Goal: Task Accomplishment & Management: Manage account settings

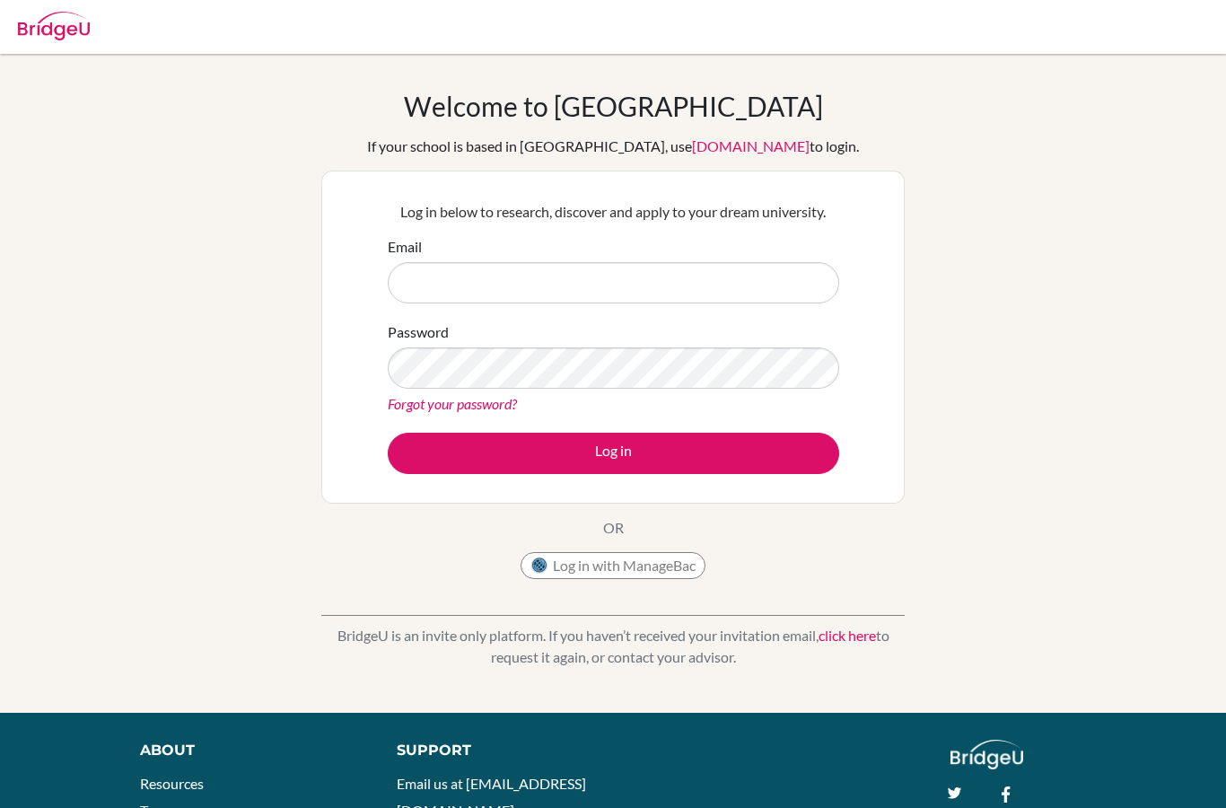
type input "[EMAIL_ADDRESS][DOMAIN_NAME]"
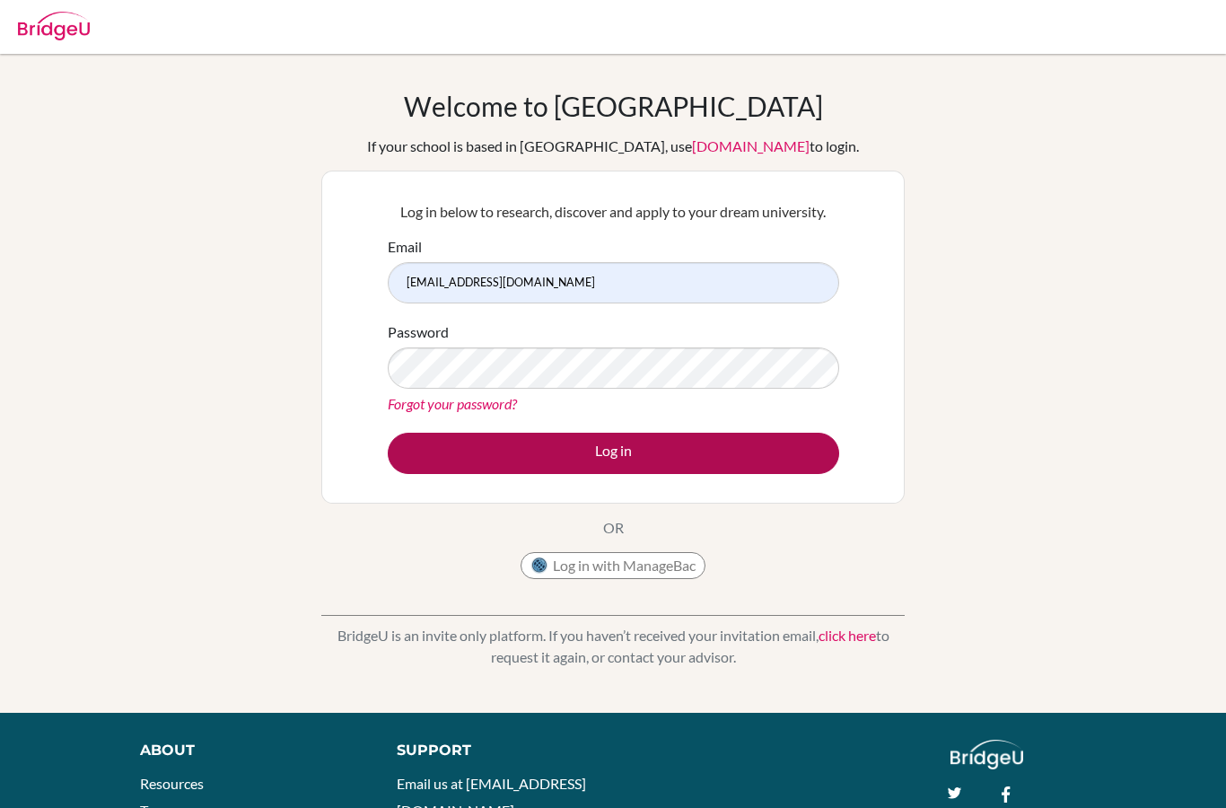
click at [760, 450] on button "Log in" at bounding box center [613, 453] width 451 height 41
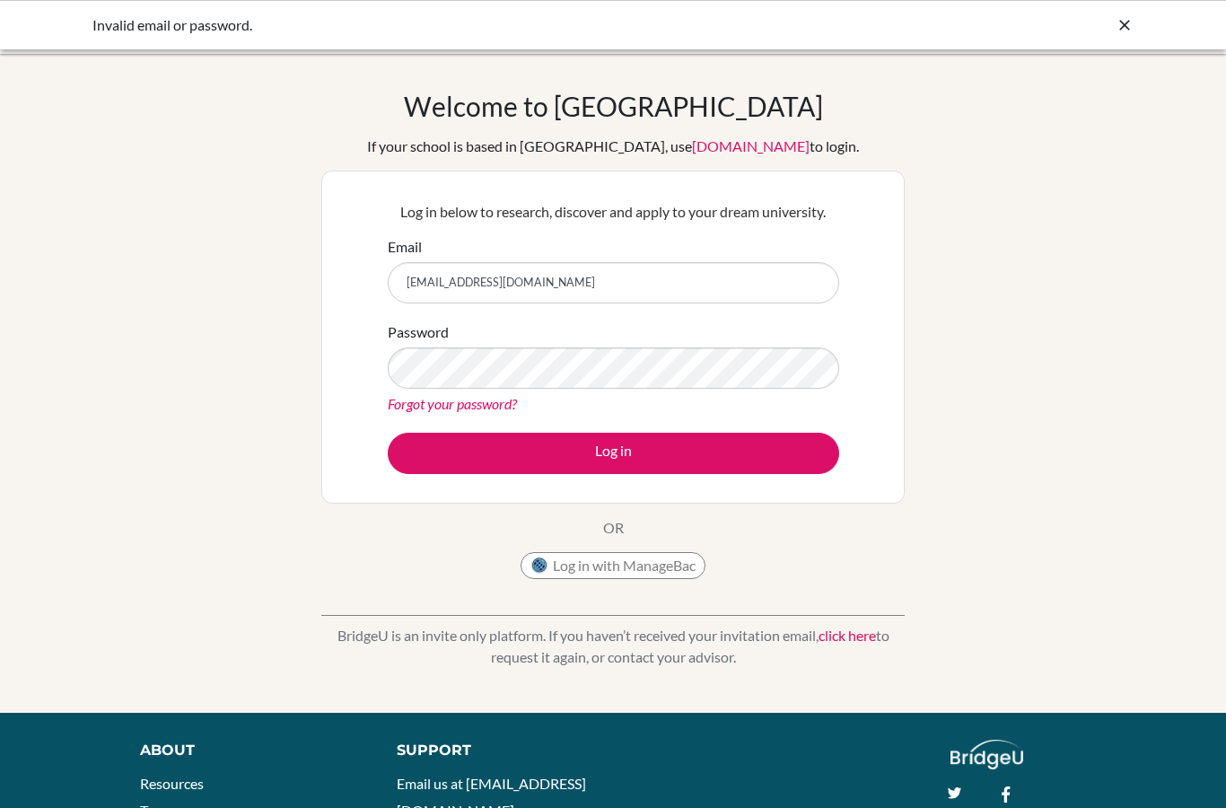
click at [621, 572] on button "Log in with ManageBac" at bounding box center [612, 565] width 185 height 27
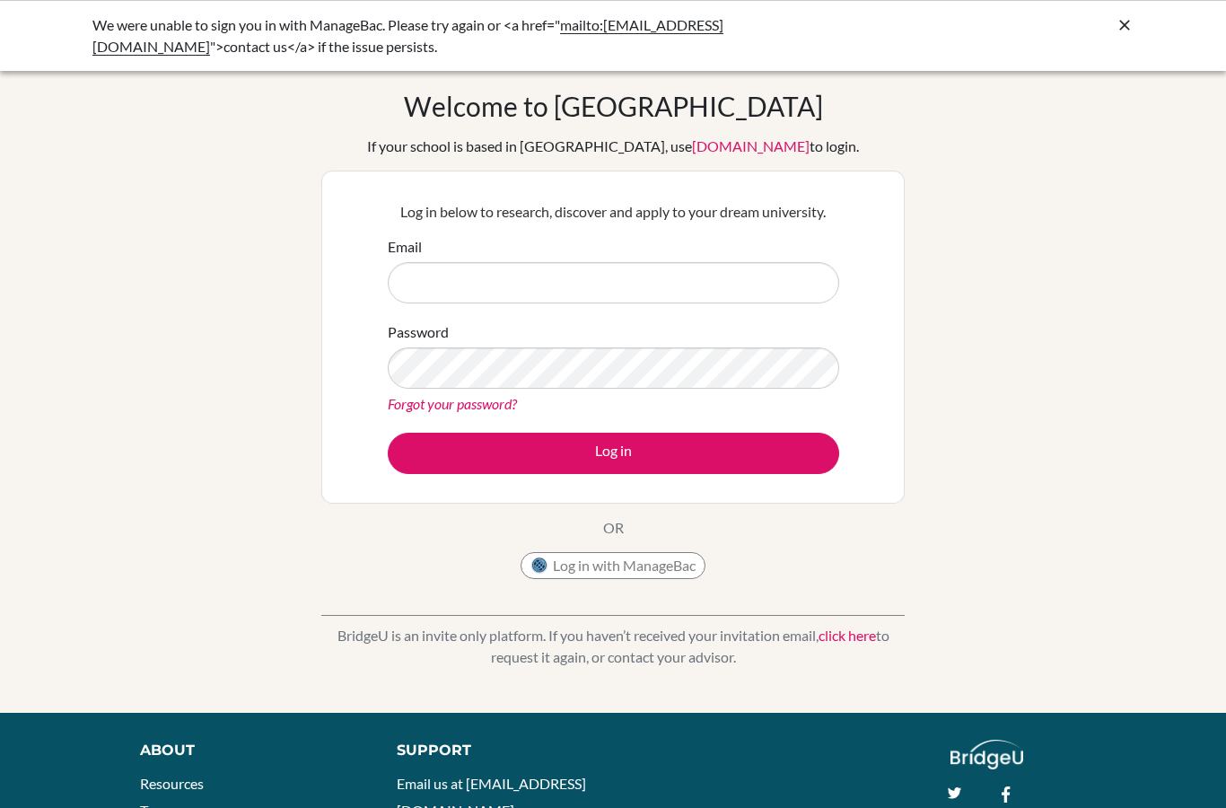
click at [1114, 44] on div "We were unable to sign you in with ManageBac. Please try again or <a href=" mai…" at bounding box center [612, 35] width 1041 height 43
click at [683, 302] on input "Email" at bounding box center [613, 282] width 451 height 41
type input "y"
click at [1131, 26] on icon at bounding box center [1124, 25] width 18 height 18
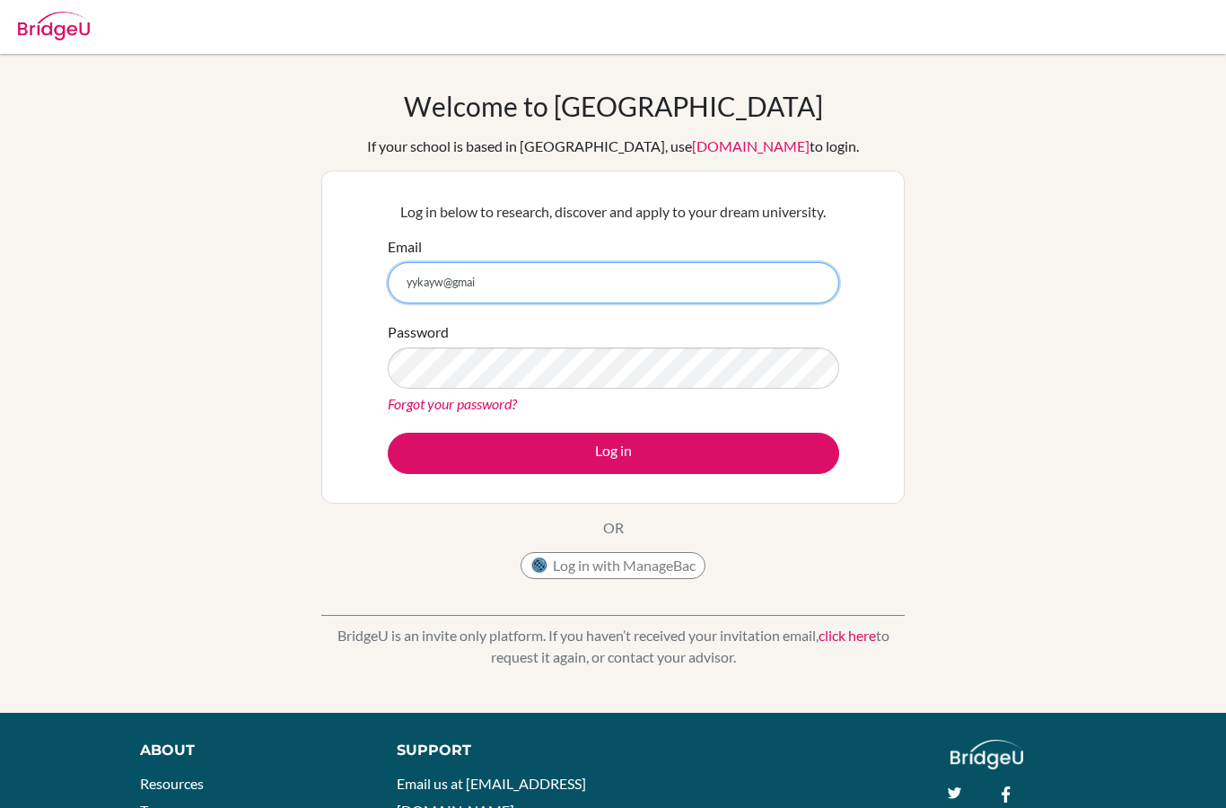
click at [654, 271] on input "yykayw@gmai" at bounding box center [613, 282] width 451 height 41
click at [832, 267] on input "yykayw@gmai" at bounding box center [613, 282] width 451 height 41
click at [786, 294] on input "yykayw@gmai" at bounding box center [613, 282] width 451 height 41
type input "@"
click at [706, 298] on input "Email" at bounding box center [613, 282] width 451 height 41
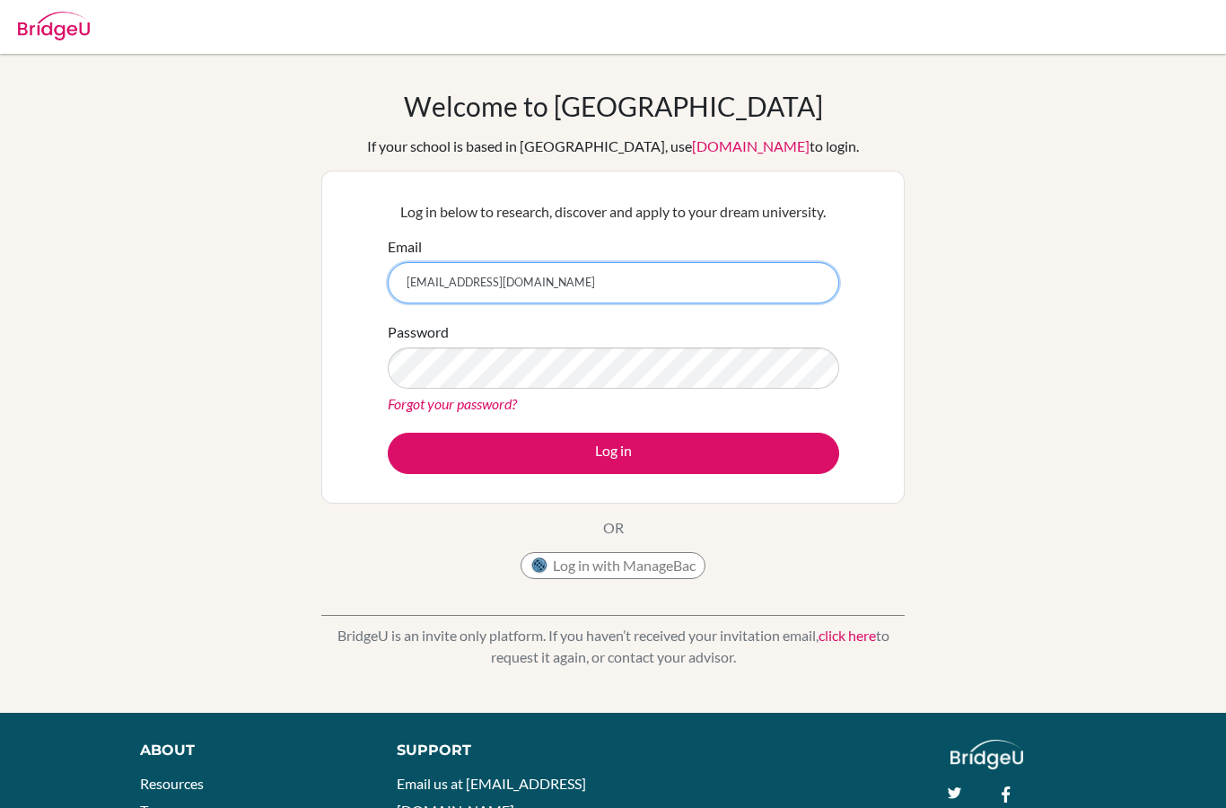
type input "[EMAIL_ADDRESS][DOMAIN_NAME]"
click at [497, 407] on link "Forgot your password?" at bounding box center [452, 403] width 129 height 17
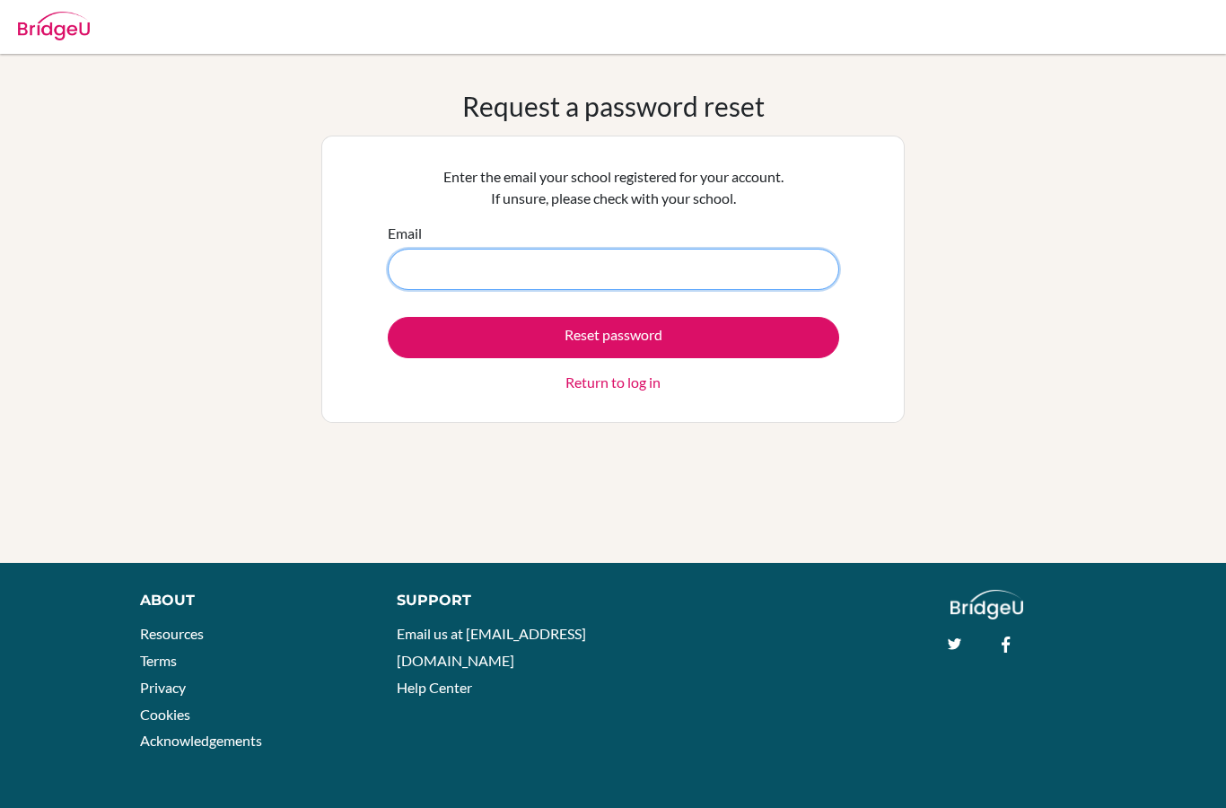
click at [665, 289] on input "Email" at bounding box center [613, 269] width 451 height 41
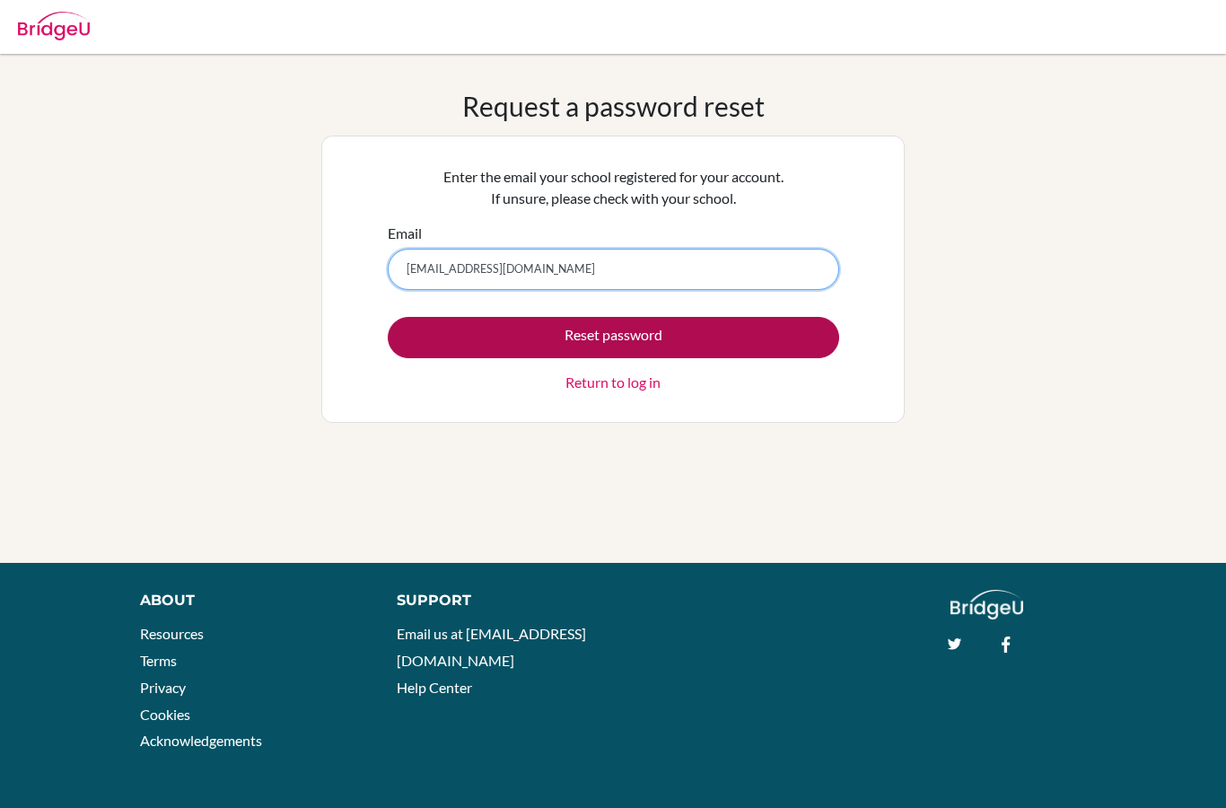
type input "yykayw@gmail.com"
click at [724, 341] on button "Reset password" at bounding box center [613, 337] width 451 height 41
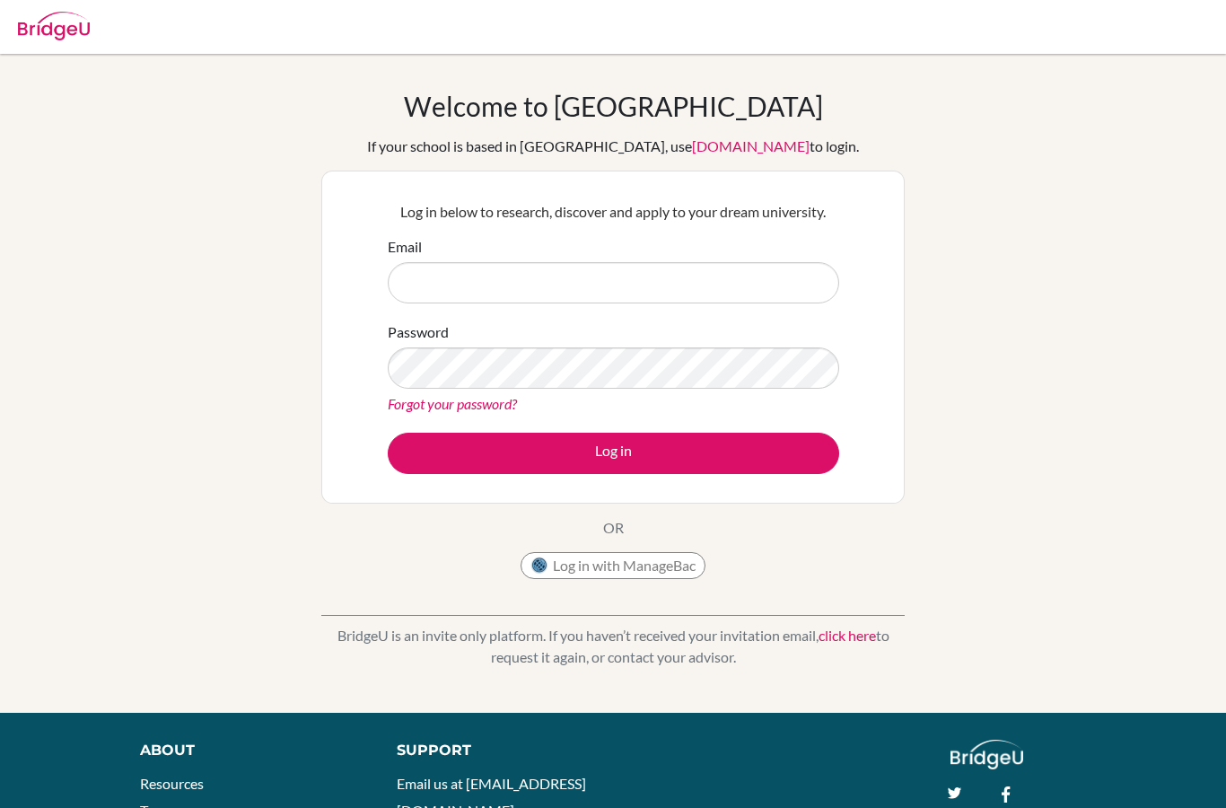
click at [31, 31] on img at bounding box center [54, 26] width 72 height 29
click at [750, 242] on div "Email" at bounding box center [613, 269] width 451 height 67
click at [757, 262] on input "Email" at bounding box center [613, 282] width 451 height 41
type input "y"
type input "yykayw@gmail.com"
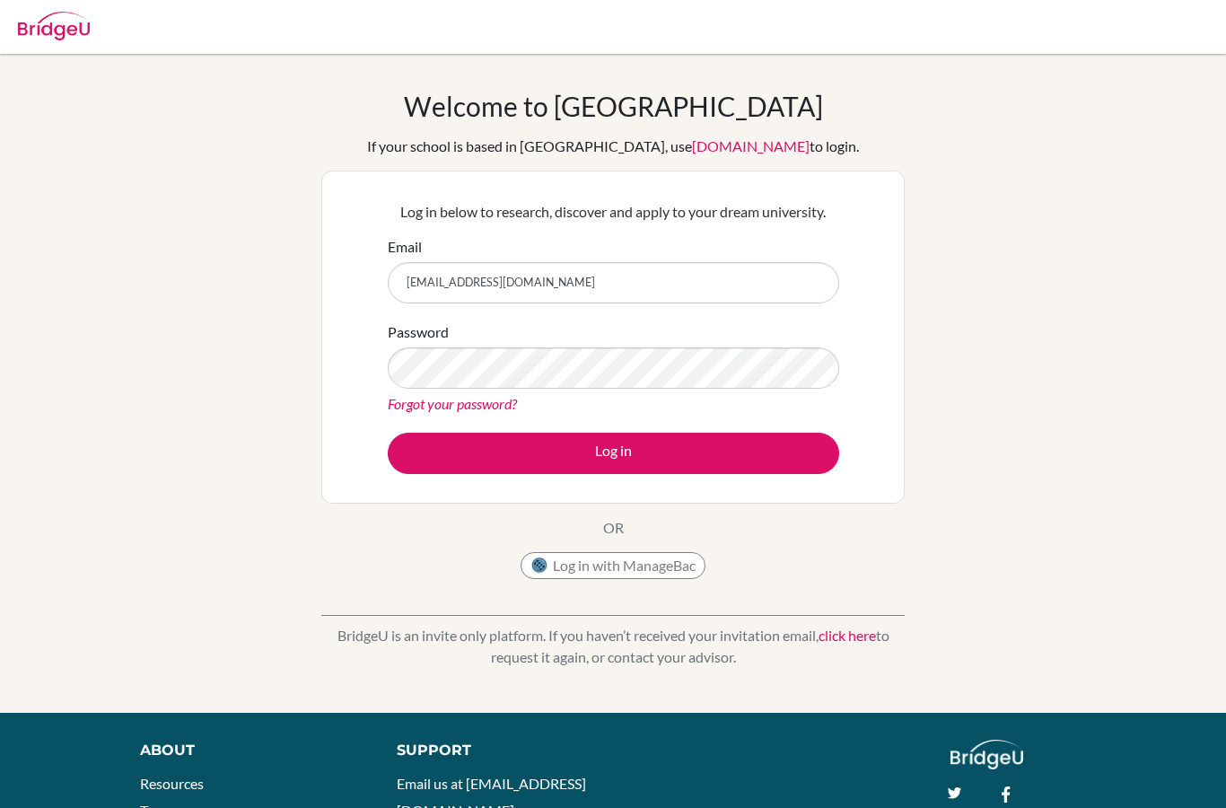
click at [499, 406] on link "Forgot your password?" at bounding box center [452, 403] width 129 height 17
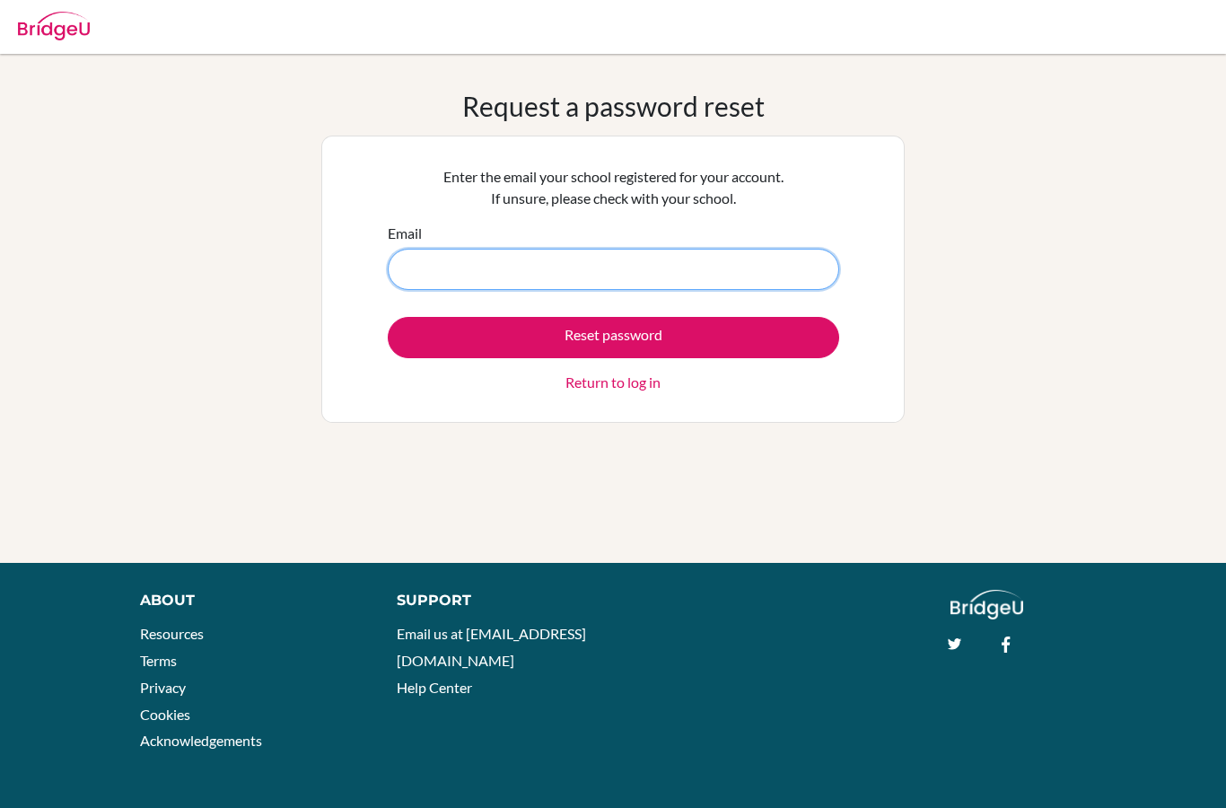
click at [596, 263] on input "Email" at bounding box center [613, 269] width 451 height 41
type input "[EMAIL_ADDRESS][DOMAIN_NAME]"
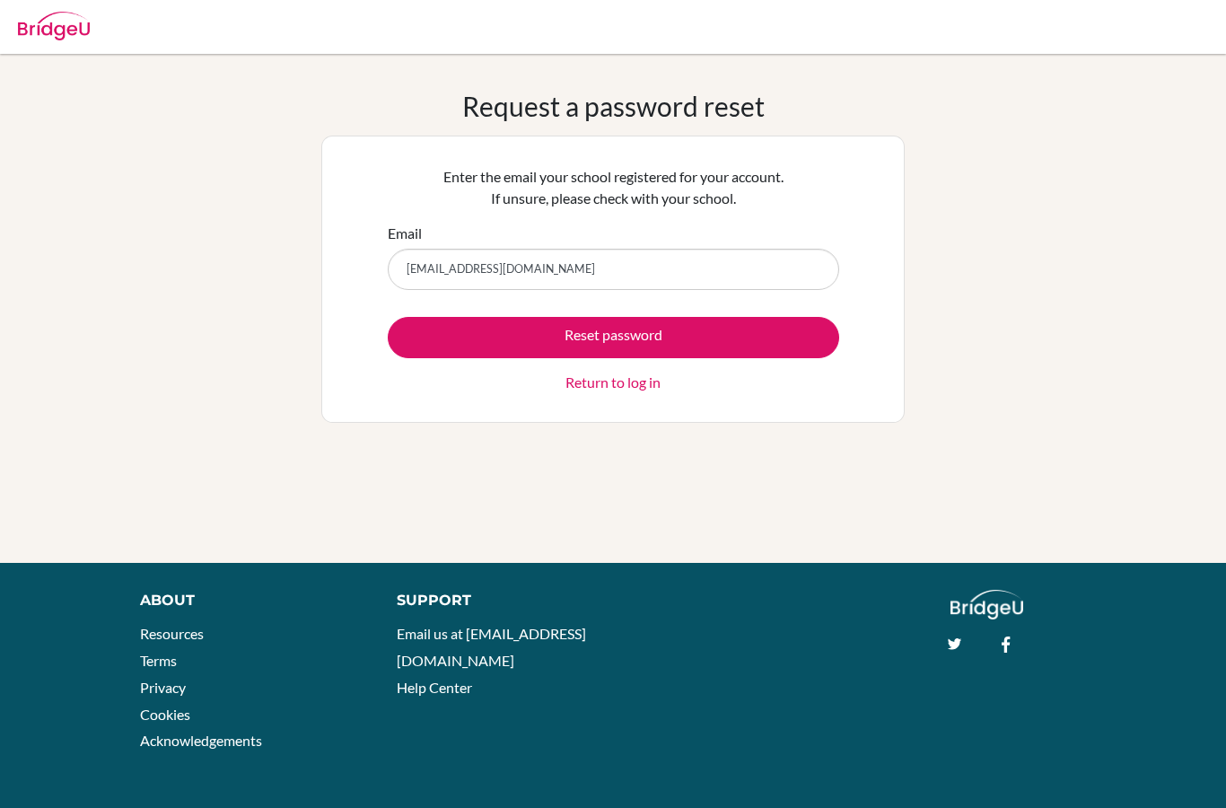
click at [46, 760] on div "About Resources Terms Privacy Cookies Acknowledgements Support Email us at [EMA…" at bounding box center [613, 676] width 1226 height 173
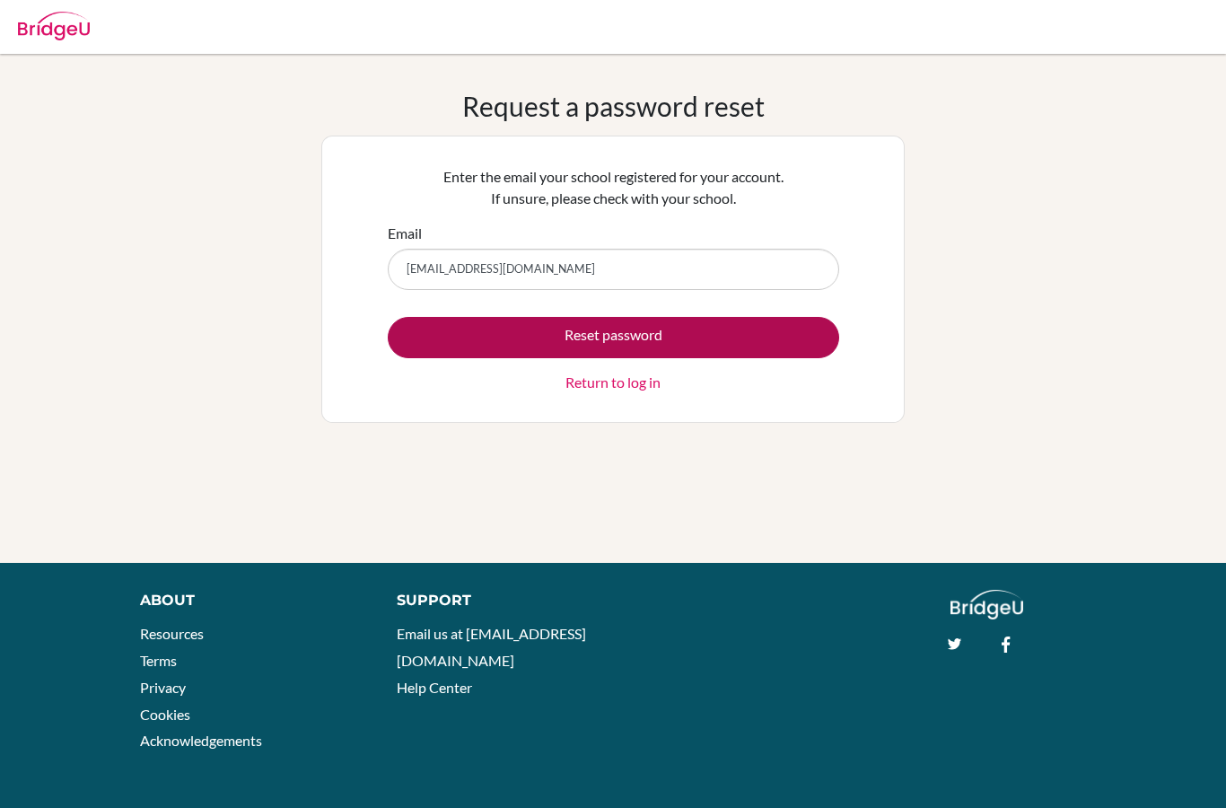
click at [742, 327] on button "Reset password" at bounding box center [613, 337] width 451 height 41
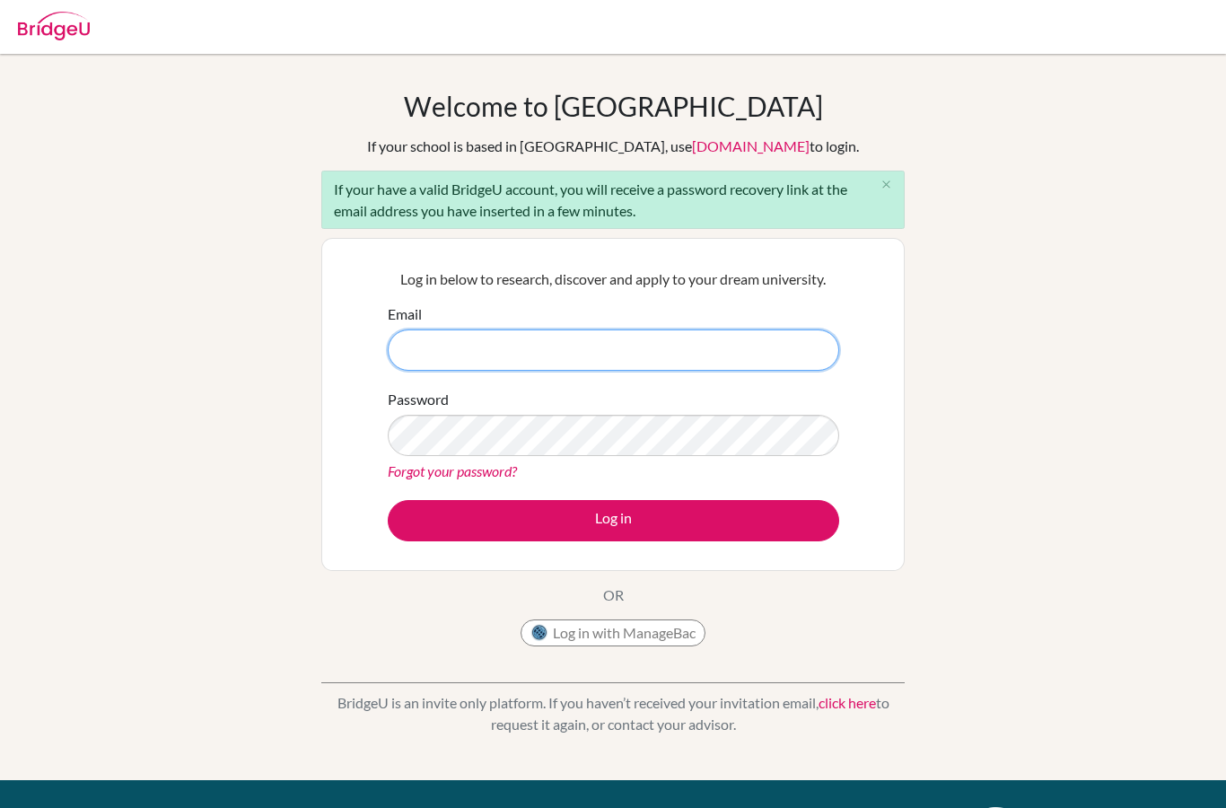
click at [740, 342] on input "Email" at bounding box center [613, 349] width 451 height 41
click at [721, 334] on input "Email" at bounding box center [613, 349] width 451 height 41
type input "[EMAIL_ADDRESS][DOMAIN_NAME]"
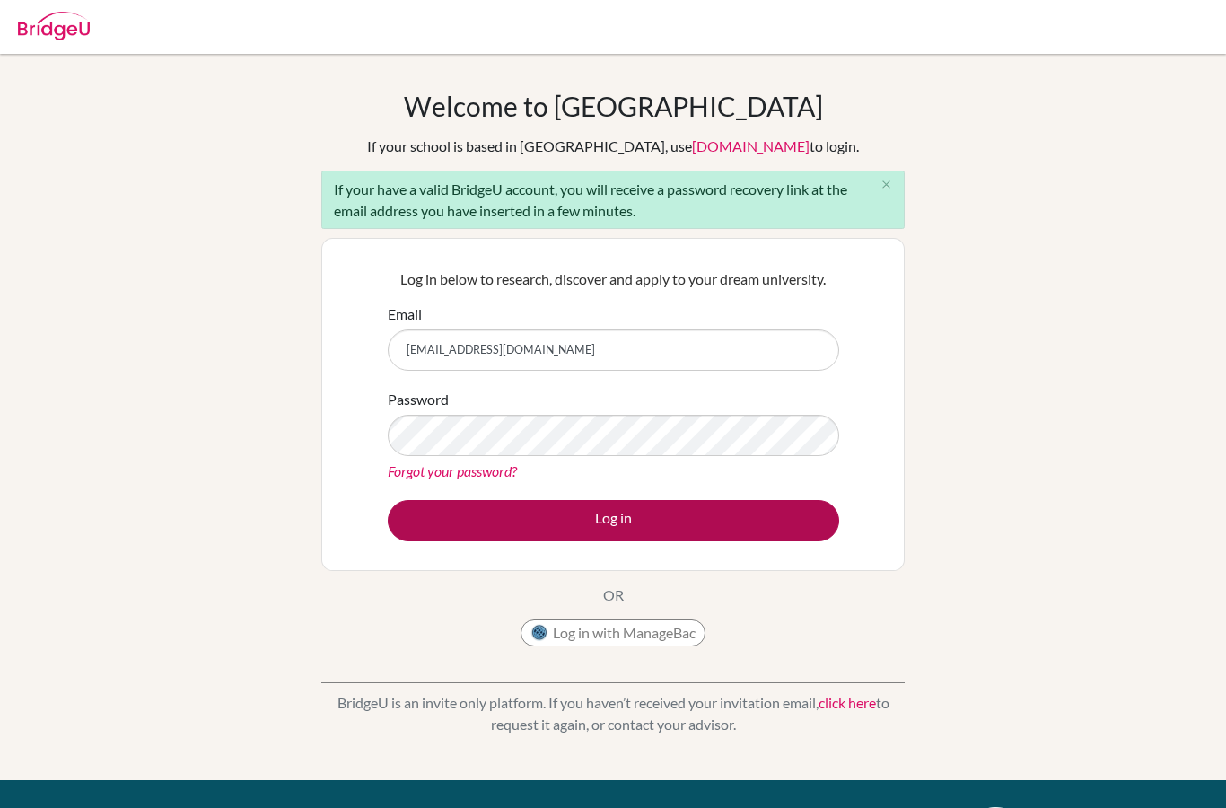
click at [794, 507] on button "Log in" at bounding box center [613, 520] width 451 height 41
click at [738, 529] on button "Log in" at bounding box center [613, 520] width 451 height 41
